Goal: Navigation & Orientation: Find specific page/section

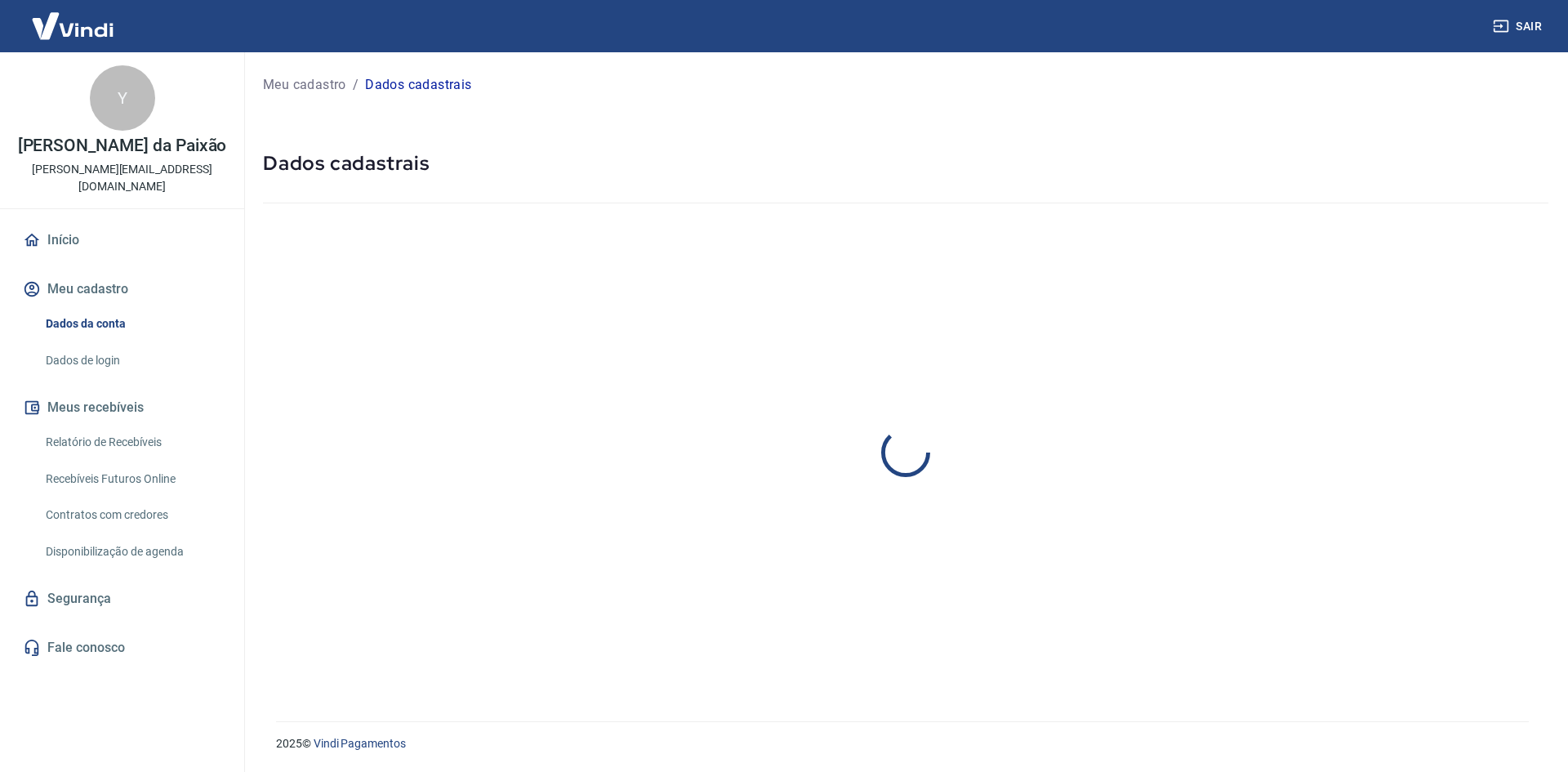
select select "RJ"
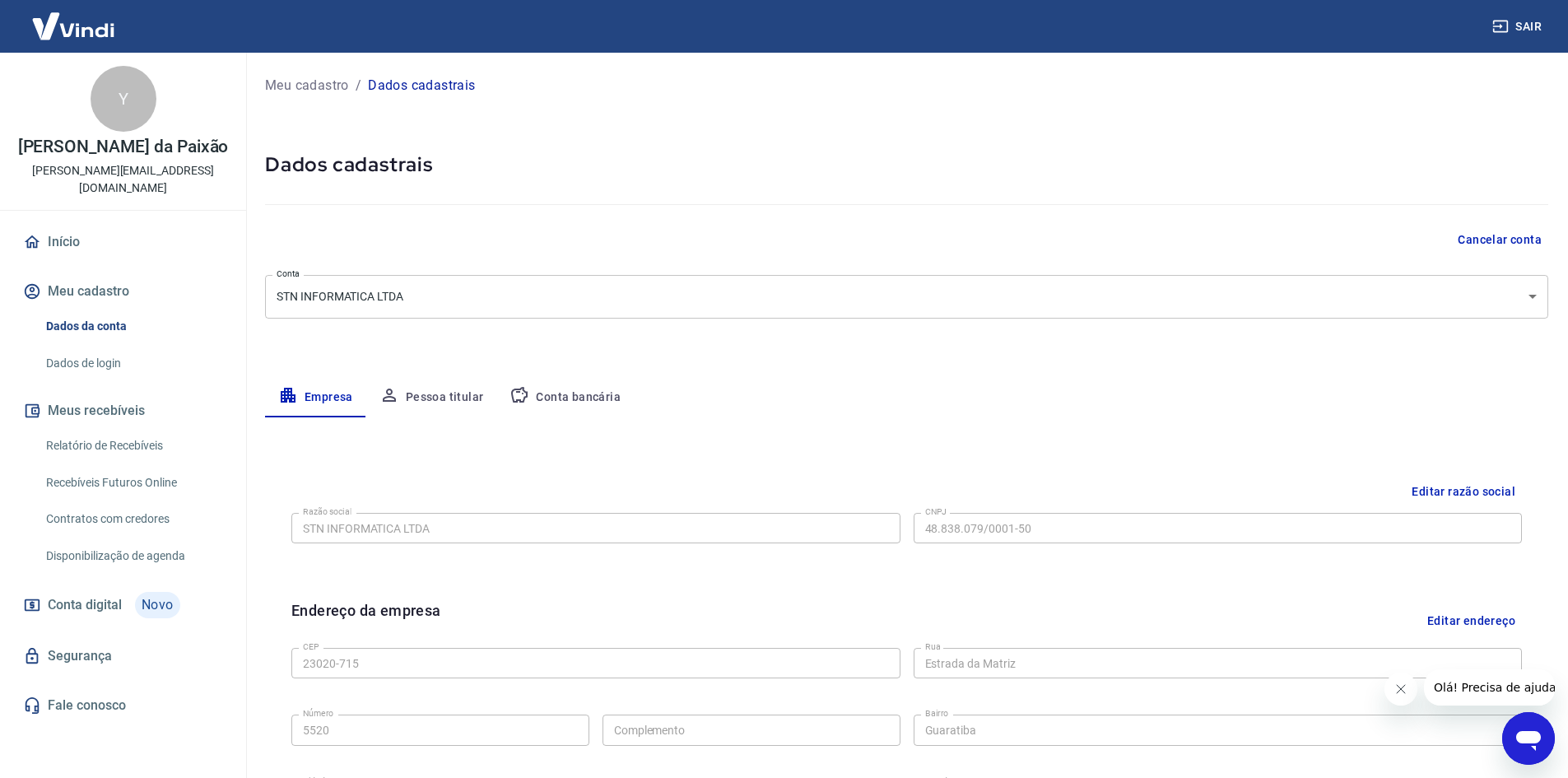
click at [91, 609] on span "Conta digital" at bounding box center [85, 605] width 74 height 23
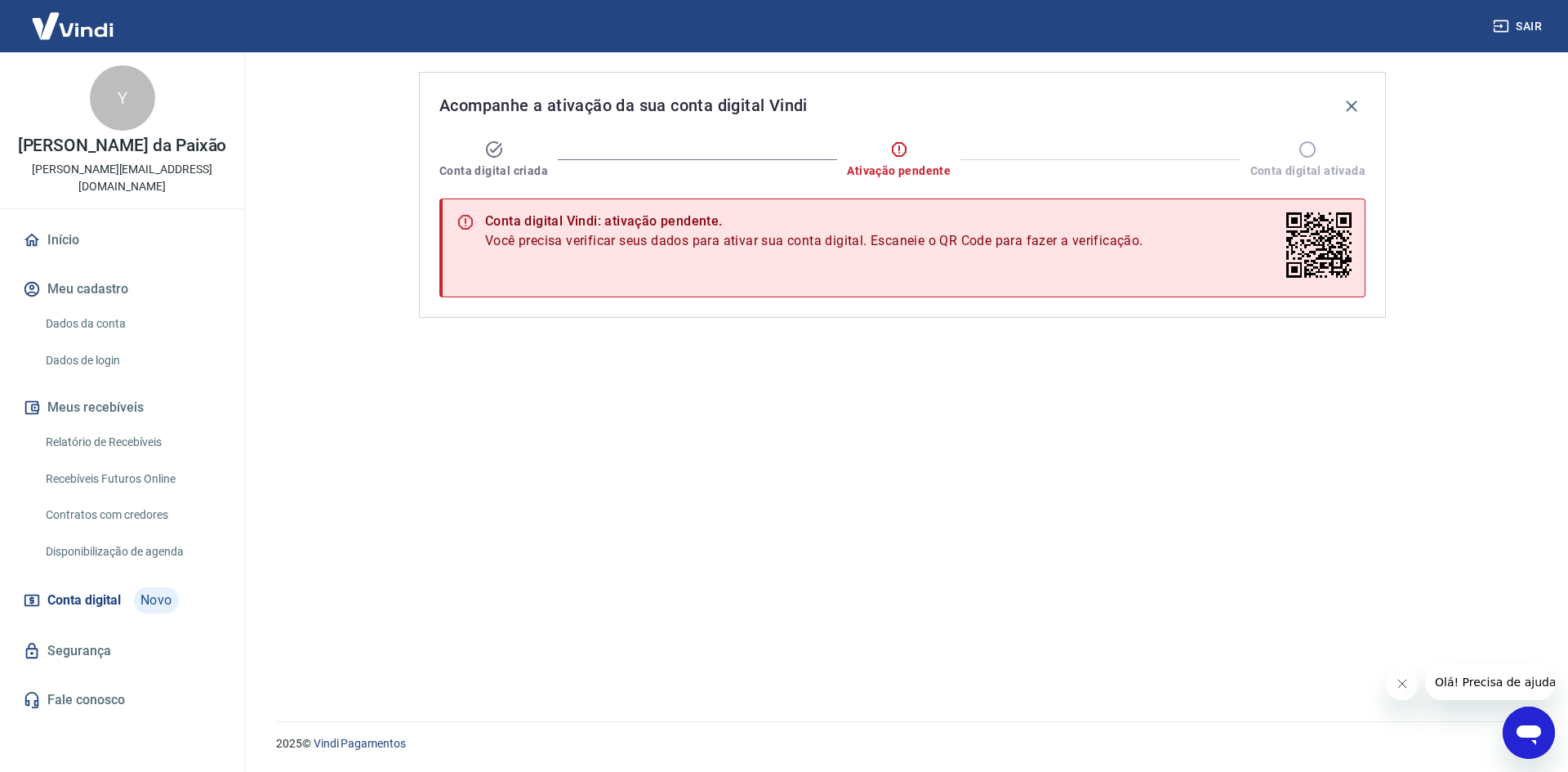
click at [72, 443] on link "Relatório de Recebíveis" at bounding box center [132, 442] width 185 height 34
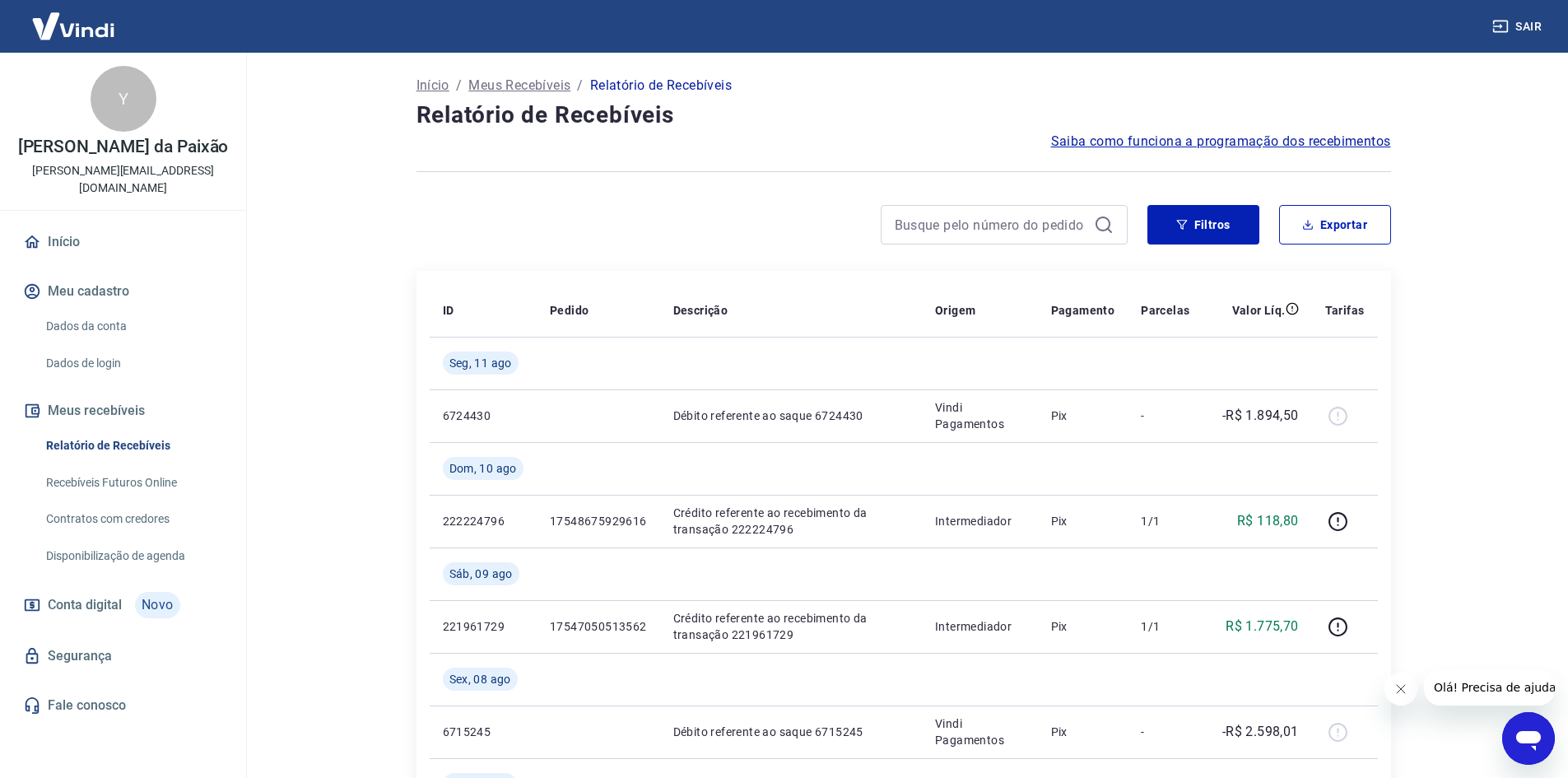
click at [83, 664] on link "Segurança" at bounding box center [123, 655] width 206 height 36
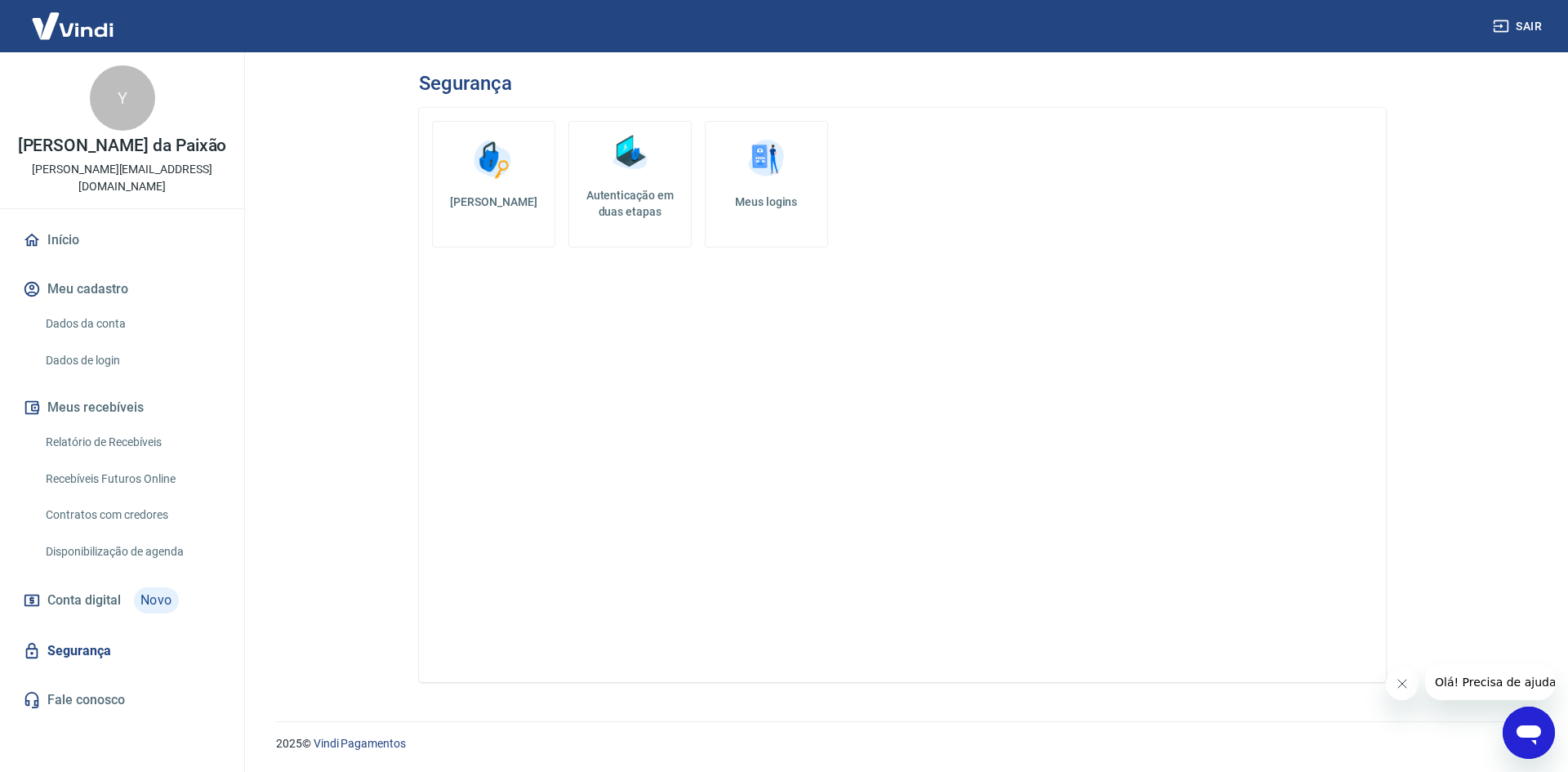
click at [73, 250] on link "Início" at bounding box center [122, 240] width 205 height 36
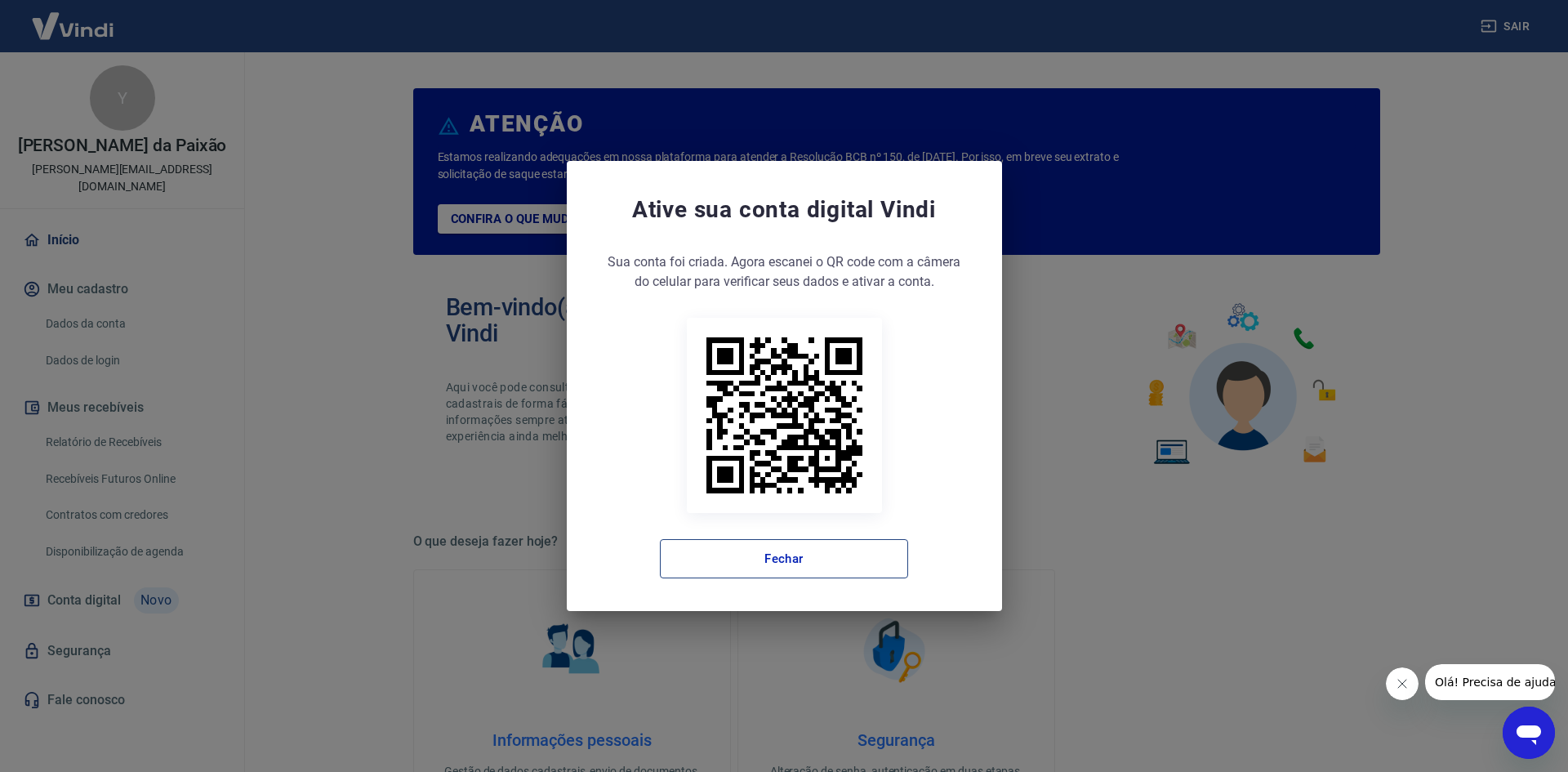
click at [709, 554] on button "Fechar" at bounding box center [784, 558] width 248 height 40
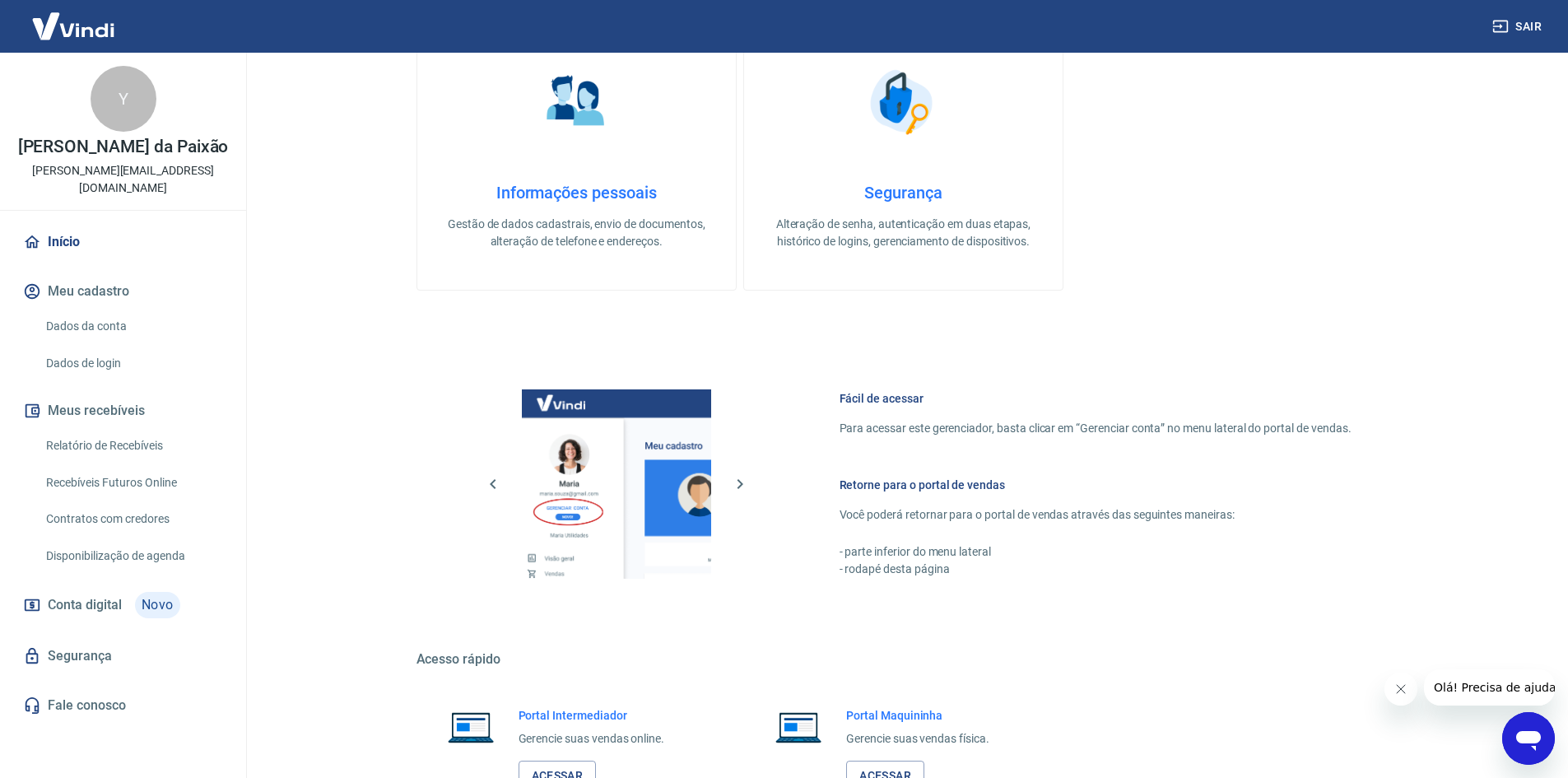
scroll to position [676, 0]
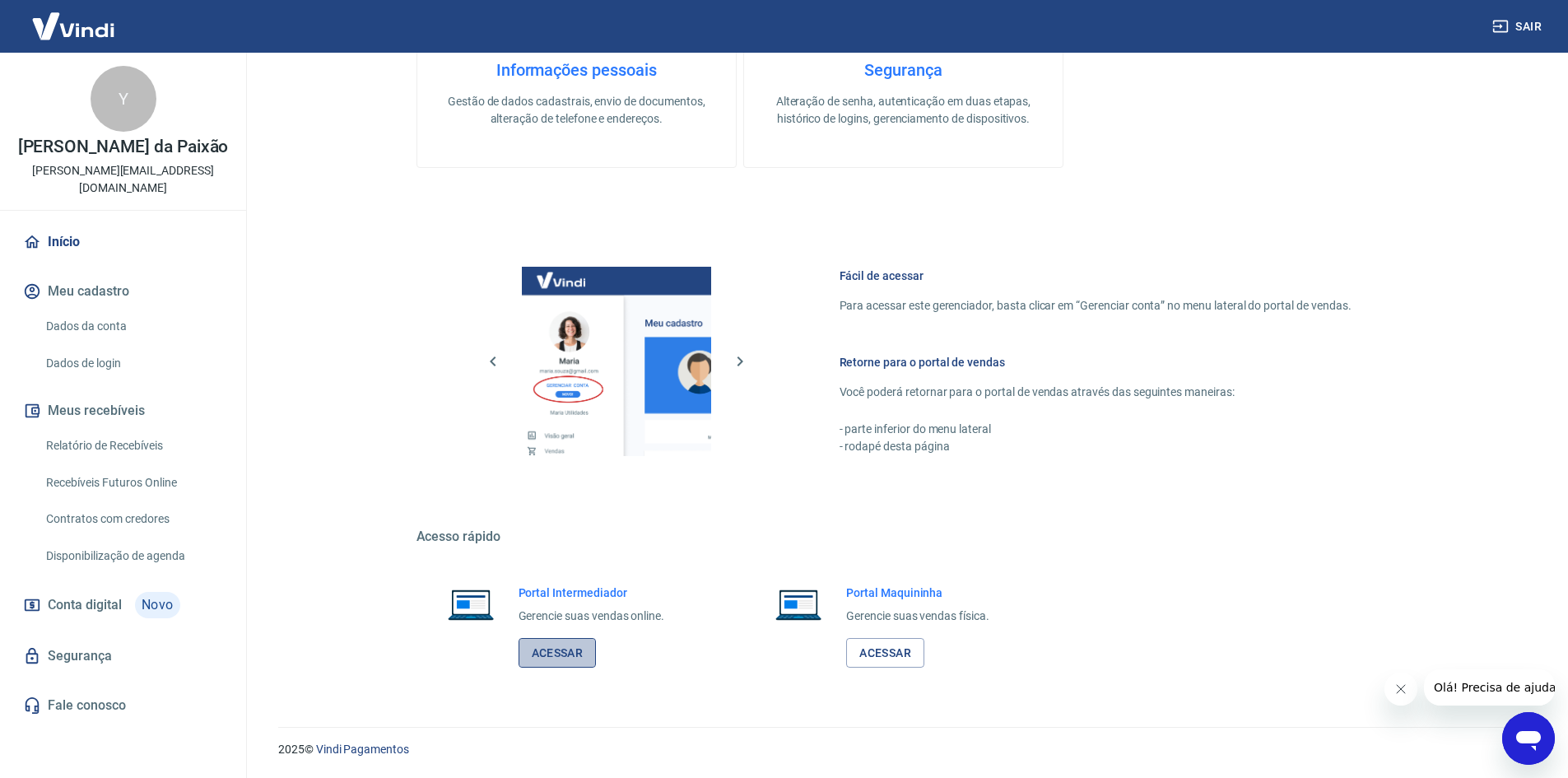
click at [543, 652] on link "Acessar" at bounding box center [557, 652] width 78 height 30
